Goal: Information Seeking & Learning: Check status

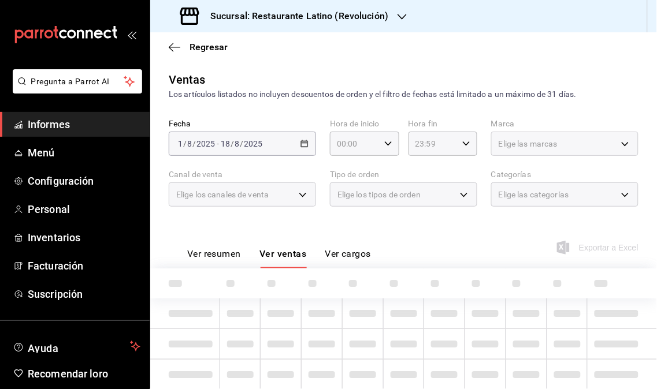
drag, startPoint x: 65, startPoint y: 129, endPoint x: 149, endPoint y: 128, distance: 83.8
click at [66, 129] on font "Informes" at bounding box center [49, 124] width 42 height 12
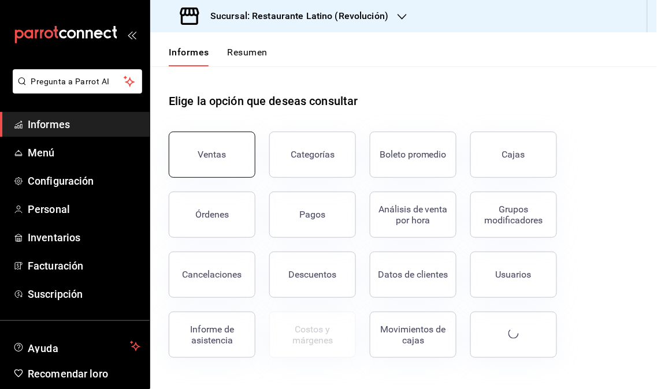
click at [204, 157] on font "Ventas" at bounding box center [212, 154] width 28 height 11
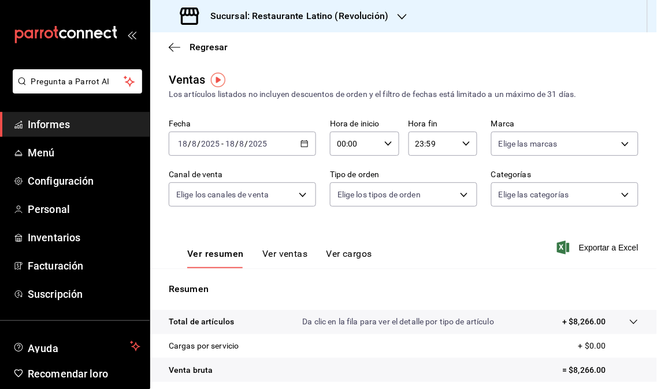
click at [389, 12] on div "Sucursal: Restaurante Latino (Revolución)" at bounding box center [285, 16] width 252 height 32
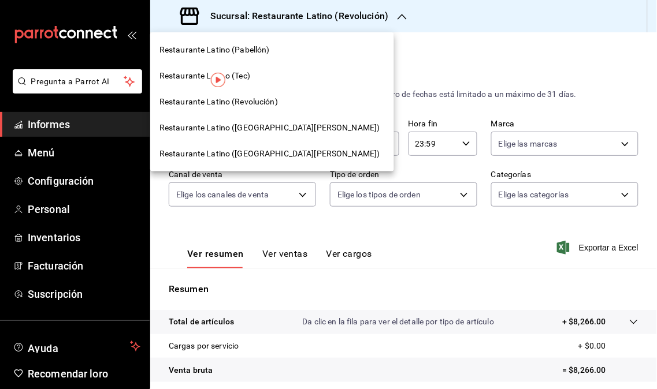
click at [252, 123] on font "Restaurante Latino ([GEOGRAPHIC_DATA][PERSON_NAME])" at bounding box center [269, 127] width 221 height 9
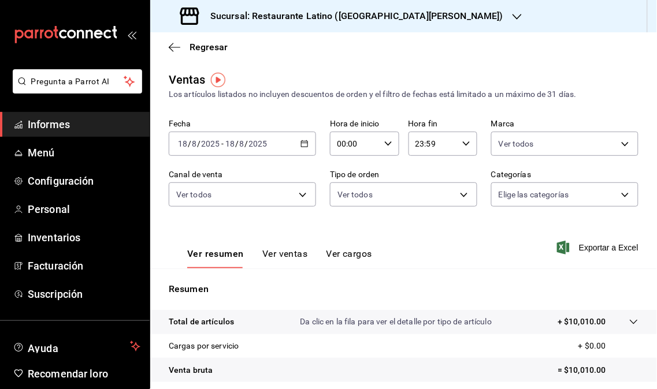
click at [513, 15] on icon "button" at bounding box center [517, 16] width 9 height 9
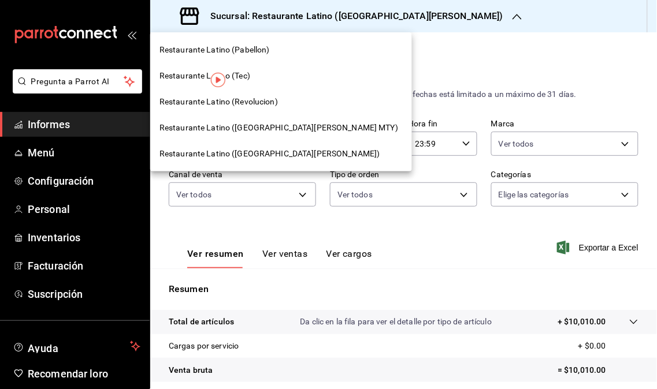
click at [258, 106] on span "Restaurante Latino (Revolucion)" at bounding box center [218, 102] width 118 height 12
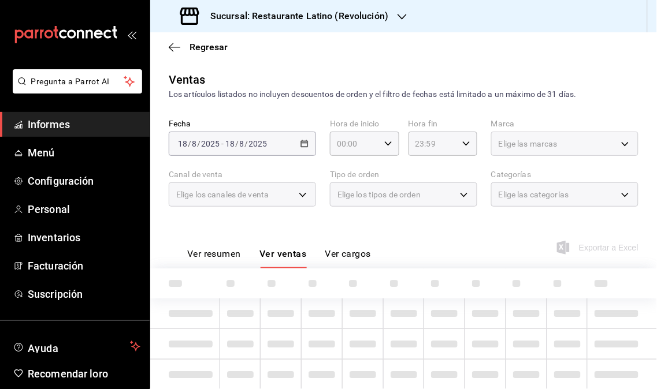
click at [280, 59] on div "Regresar" at bounding box center [403, 46] width 507 height 29
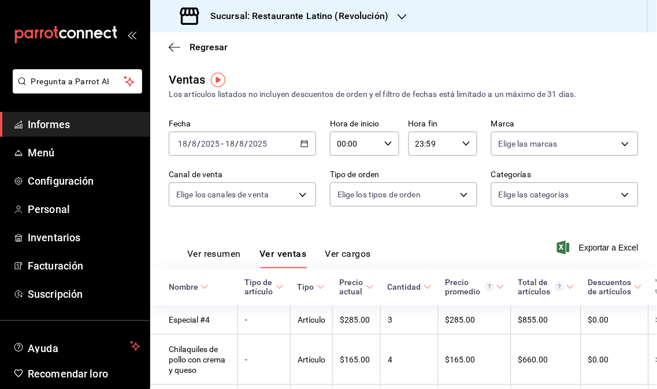
click at [87, 121] on span "Informes" at bounding box center [84, 125] width 113 height 16
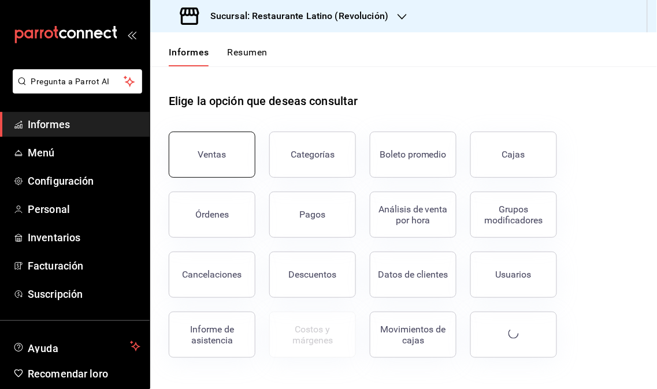
click at [220, 154] on font "Ventas" at bounding box center [212, 154] width 28 height 11
